Goal: Transaction & Acquisition: Obtain resource

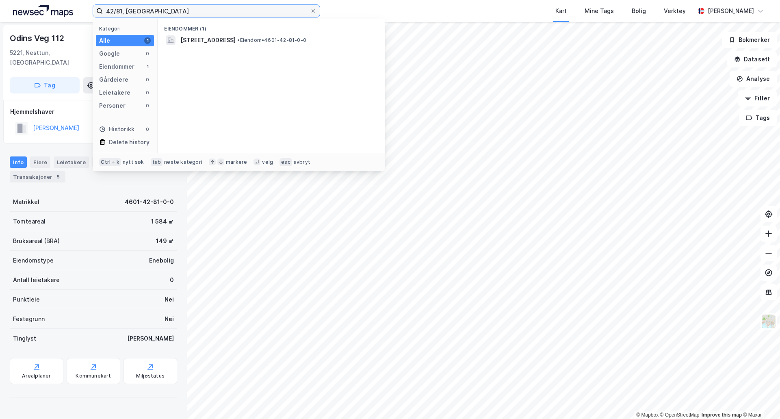
click at [260, 11] on input "42/81, [GEOGRAPHIC_DATA]" at bounding box center [206, 11] width 207 height 12
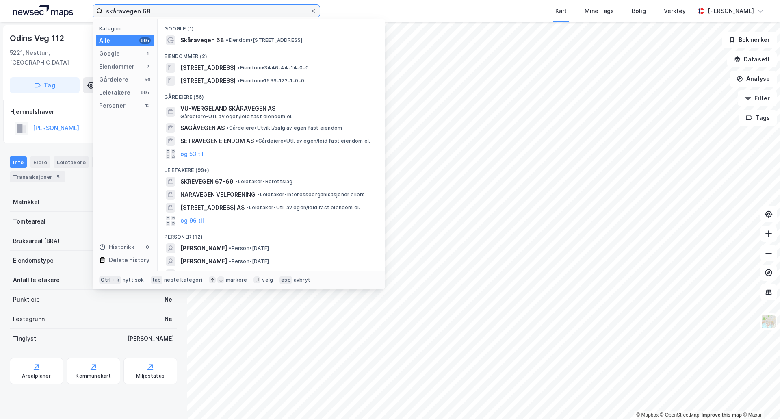
type input "skåravegen 68"
click at [302, 37] on span "• Eiendom • [STREET_ADDRESS]" at bounding box center [264, 40] width 76 height 6
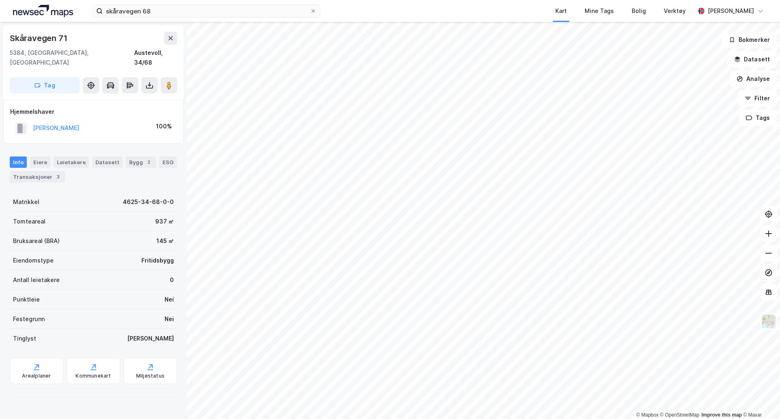
click at [151, 81] on button at bounding box center [149, 85] width 16 height 16
click at [120, 95] on div "Last ned grunnbok" at bounding box center [114, 101] width 87 height 13
